Goal: Use online tool/utility: Use online tool/utility

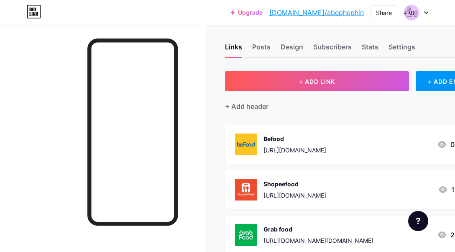
scroll to position [8, 0]
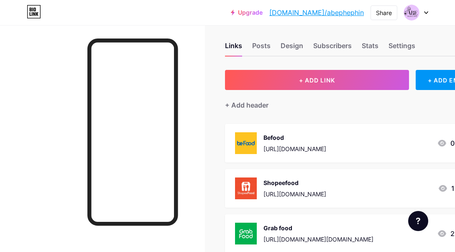
click at [303, 147] on div "[URL][DOMAIN_NAME]" at bounding box center [294, 148] width 63 height 9
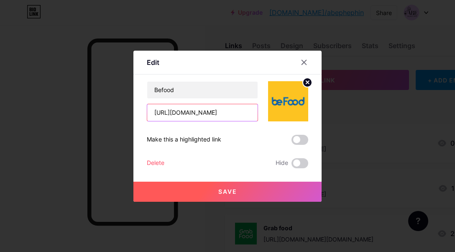
click at [229, 113] on input "[URL][DOMAIN_NAME]" at bounding box center [202, 112] width 110 height 17
click at [302, 61] on icon at bounding box center [303, 62] width 7 height 7
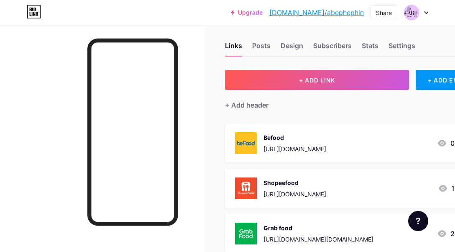
click at [252, 186] on img at bounding box center [246, 188] width 22 height 22
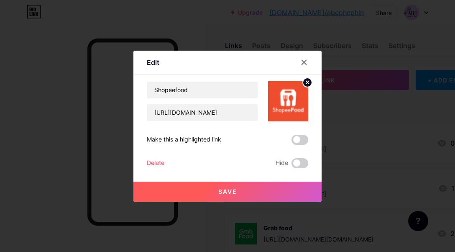
click at [252, 186] on button "Save" at bounding box center [227, 191] width 188 height 20
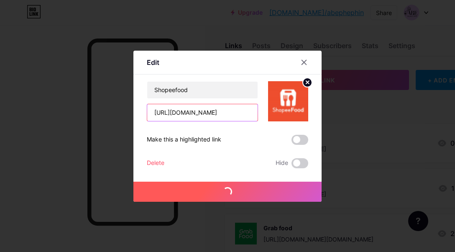
click at [202, 111] on input "[URL][DOMAIN_NAME]" at bounding box center [202, 112] width 110 height 17
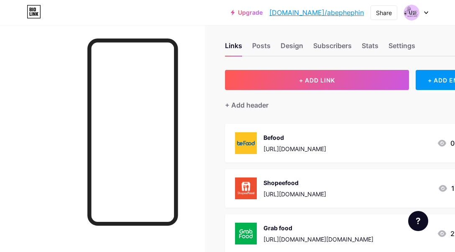
click at [278, 185] on div "Shopeefood" at bounding box center [294, 182] width 63 height 9
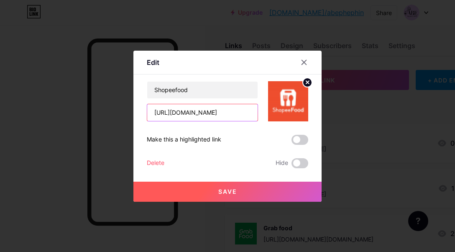
click at [214, 110] on input "[URL][DOMAIN_NAME]" at bounding box center [202, 112] width 110 height 17
click at [304, 64] on icon at bounding box center [303, 62] width 7 height 7
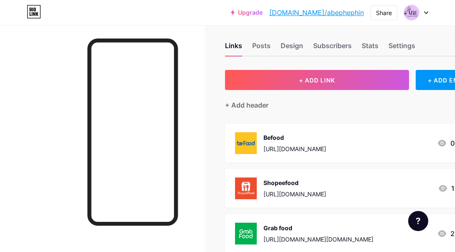
click at [297, 191] on div "[URL][DOMAIN_NAME]" at bounding box center [294, 193] width 63 height 9
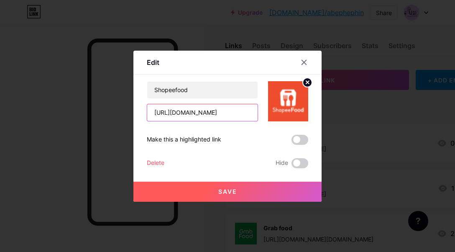
click at [211, 116] on input "[URL][DOMAIN_NAME]" at bounding box center [202, 112] width 110 height 17
click at [303, 63] on icon at bounding box center [303, 62] width 7 height 7
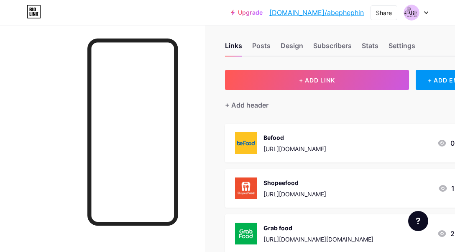
click at [299, 227] on div "Grab food" at bounding box center [318, 227] width 110 height 9
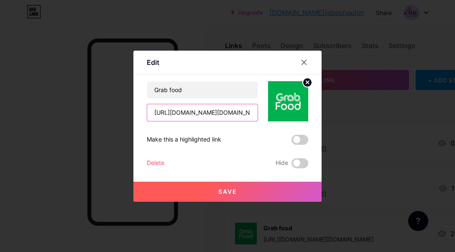
click at [220, 112] on input "[URL][DOMAIN_NAME][DOMAIN_NAME]" at bounding box center [202, 112] width 110 height 17
